Goal: Information Seeking & Learning: Find specific page/section

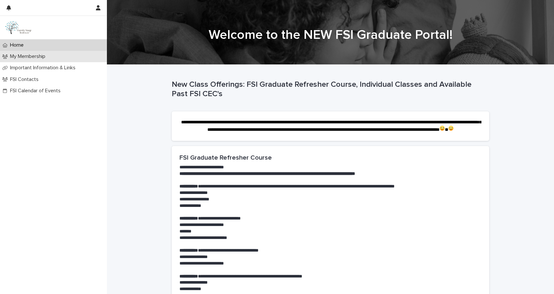
click at [30, 60] on div "My Membership" at bounding box center [53, 56] width 107 height 11
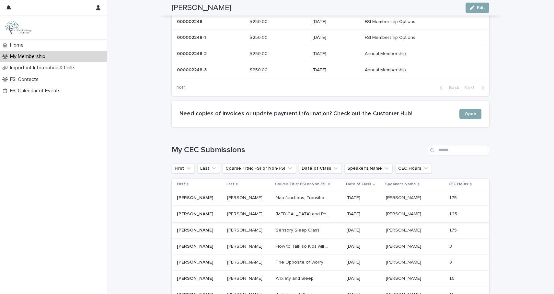
scroll to position [354, 0]
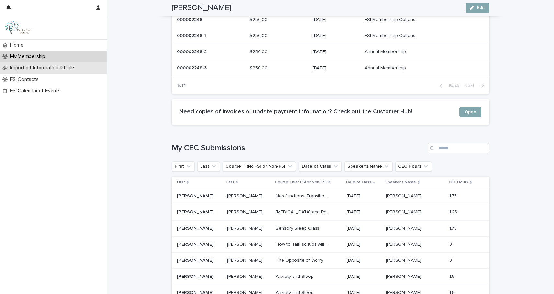
click at [51, 66] on p "Important Information & Links" at bounding box center [43, 68] width 73 height 6
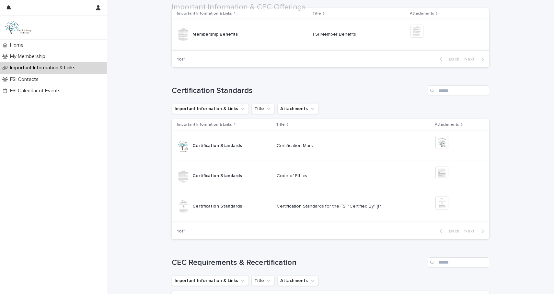
scroll to position [215, 0]
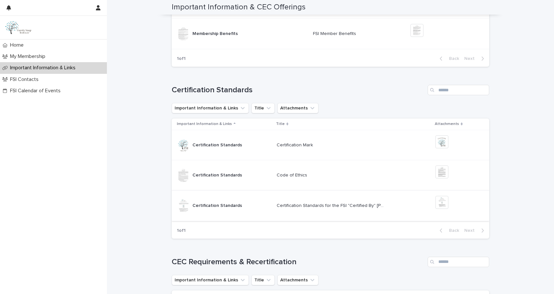
click at [444, 200] on img at bounding box center [441, 202] width 13 height 13
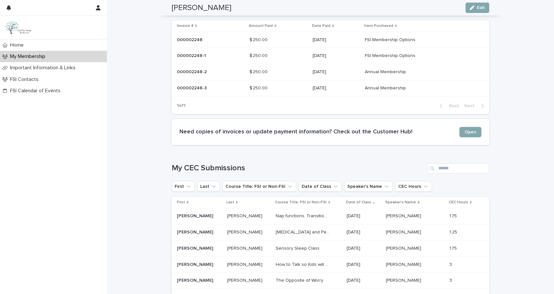
scroll to position [335, 0]
click at [64, 72] on div "Important Information & Links" at bounding box center [53, 67] width 107 height 11
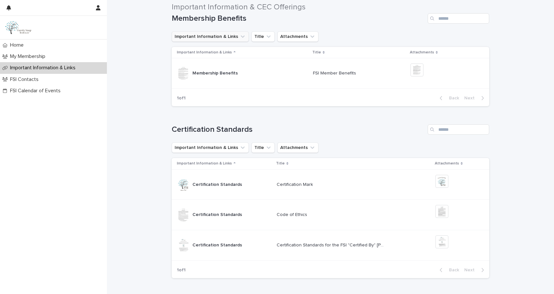
scroll to position [177, 0]
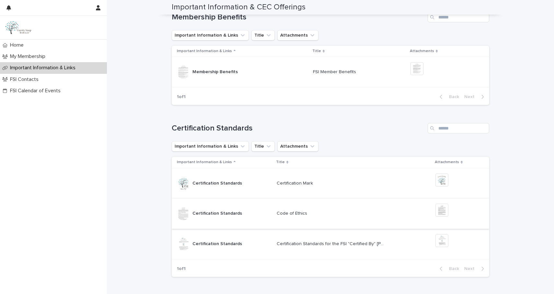
click at [445, 211] on img at bounding box center [441, 210] width 13 height 13
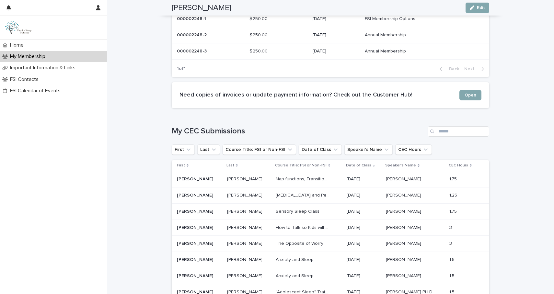
scroll to position [368, 0]
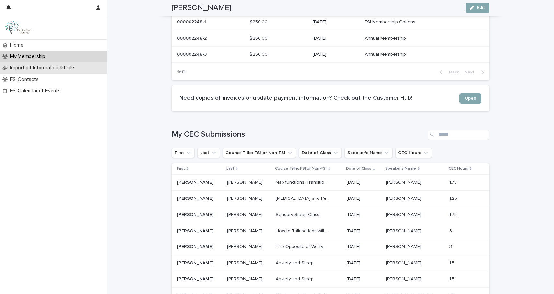
click at [67, 71] on div "Important Information & Links" at bounding box center [53, 67] width 107 height 11
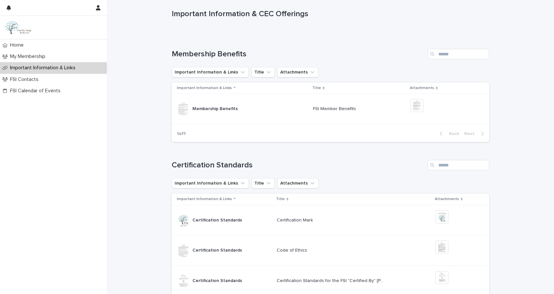
scroll to position [141, 0]
click at [420, 107] on img at bounding box center [416, 105] width 13 height 13
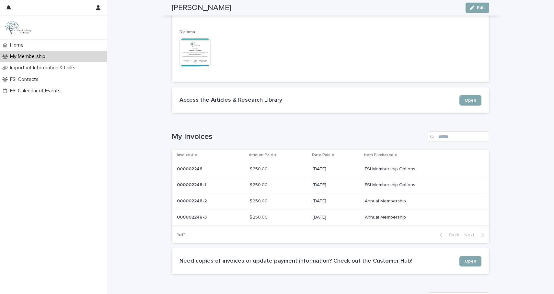
scroll to position [210, 0]
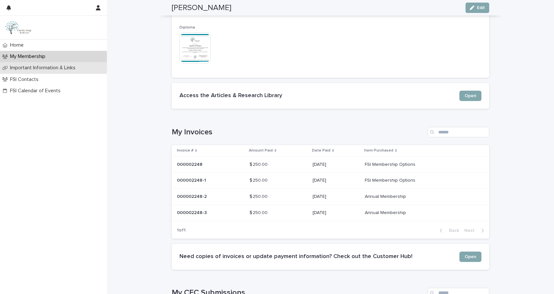
click at [75, 67] on p "Important Information & Links" at bounding box center [43, 68] width 73 height 6
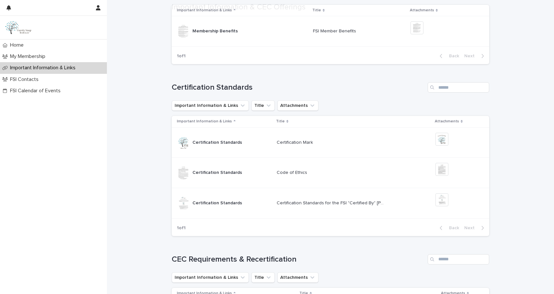
scroll to position [220, 0]
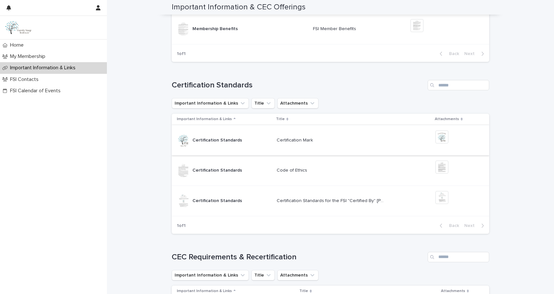
click at [441, 136] on img at bounding box center [441, 137] width 13 height 13
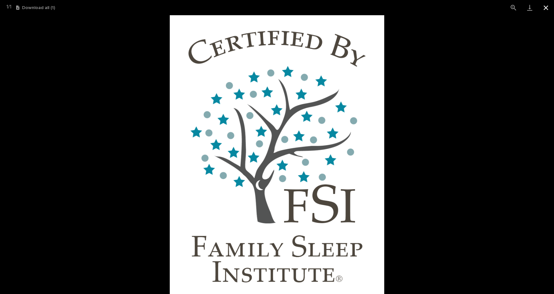
click at [545, 9] on button "Close gallery" at bounding box center [546, 7] width 16 height 15
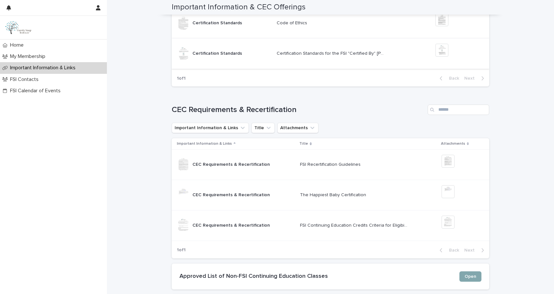
scroll to position [368, 0]
click at [451, 160] on img at bounding box center [448, 160] width 13 height 13
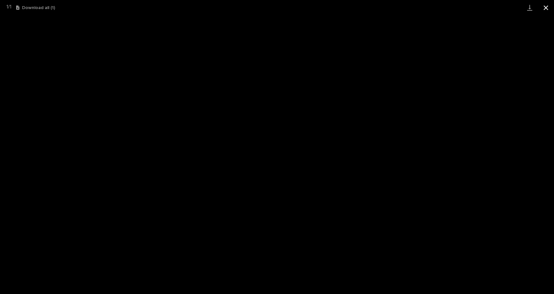
click at [546, 9] on button "Close gallery" at bounding box center [546, 7] width 16 height 15
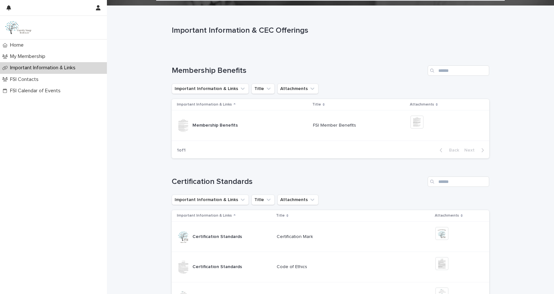
scroll to position [119, 0]
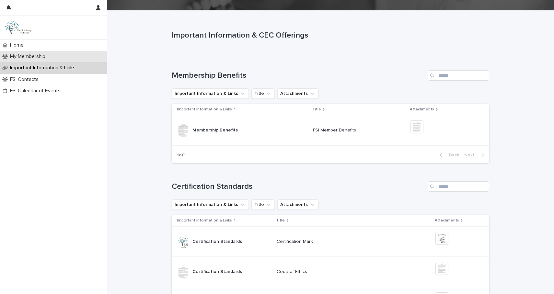
click at [36, 56] on p "My Membership" at bounding box center [28, 56] width 43 height 6
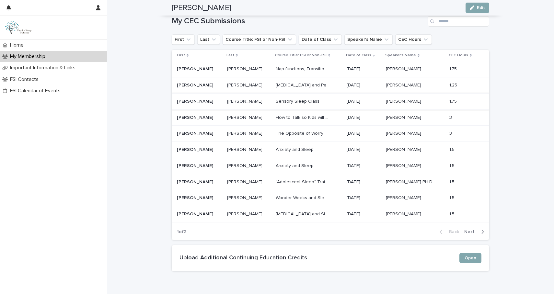
scroll to position [482, 0]
click at [468, 261] on link "Open" at bounding box center [470, 257] width 22 height 10
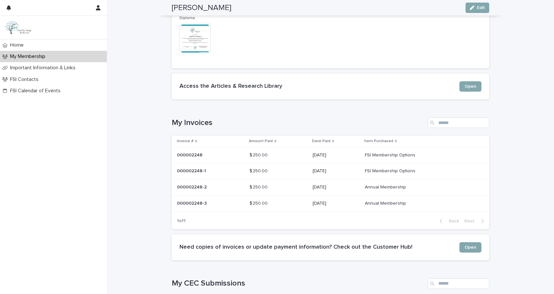
scroll to position [214, 0]
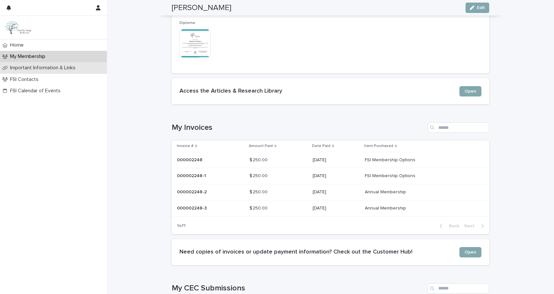
click at [40, 71] on p "Important Information & Links" at bounding box center [43, 68] width 73 height 6
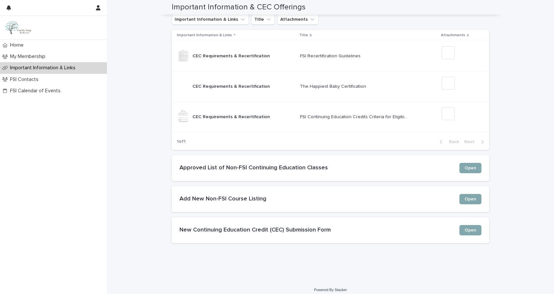
scroll to position [482, 0]
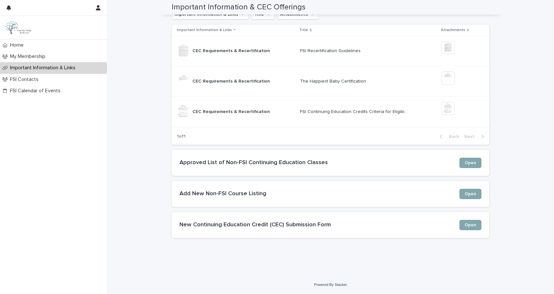
click at [225, 161] on h2 "Approved List of Non-FSI Continuing Education Classes" at bounding box center [319, 162] width 280 height 7
click at [471, 161] on span "Open" at bounding box center [471, 163] width 12 height 5
